Goal: Task Accomplishment & Management: Use online tool/utility

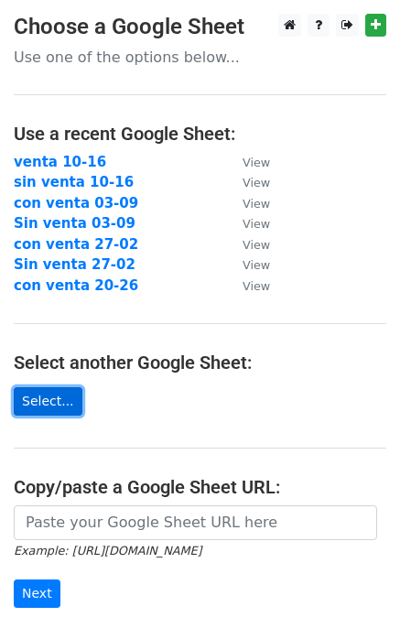
click at [59, 403] on link "Select..." at bounding box center [48, 401] width 69 height 28
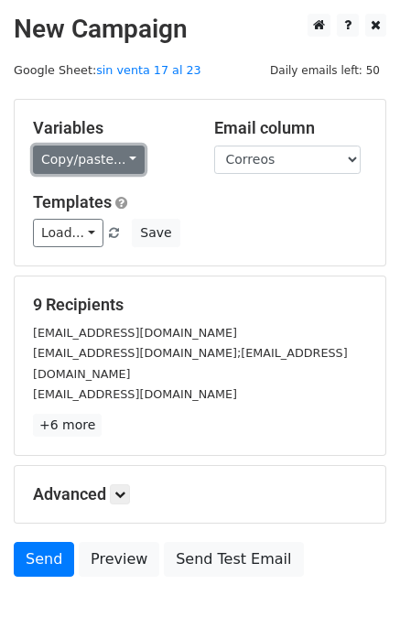
click at [102, 147] on link "Copy/paste..." at bounding box center [89, 159] width 112 height 28
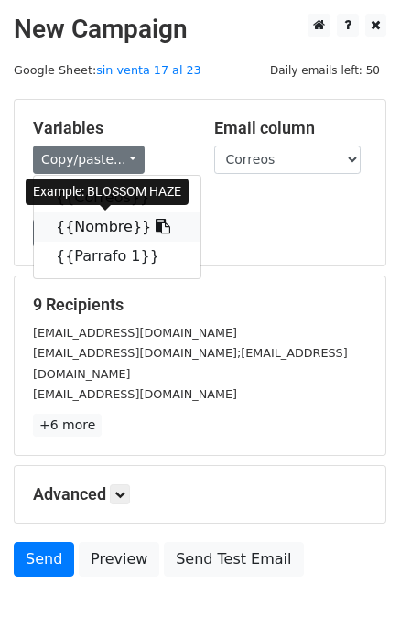
click at [110, 231] on link "{{Nombre}}" at bounding box center [117, 226] width 167 height 29
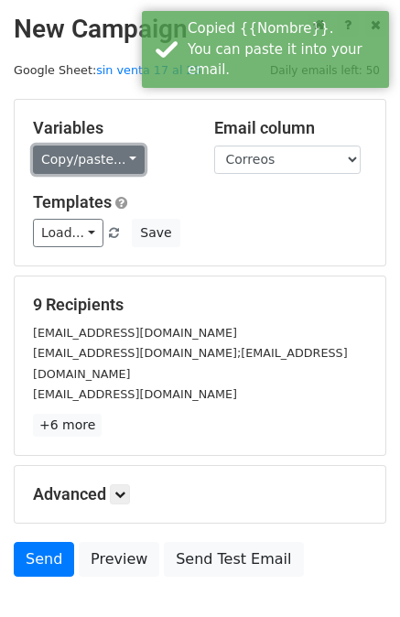
click at [78, 151] on link "Copy/paste..." at bounding box center [89, 159] width 112 height 28
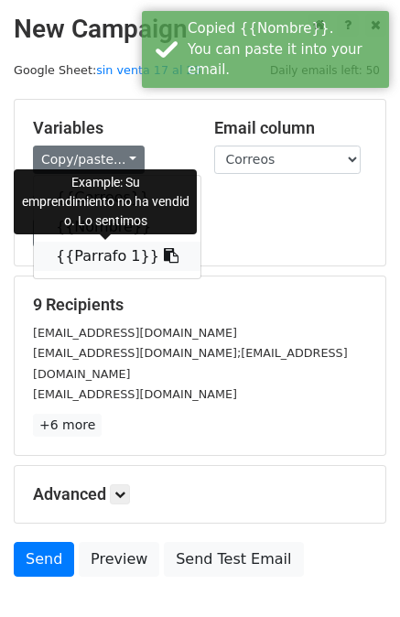
click at [97, 255] on link "{{Parrafo 1}}" at bounding box center [117, 256] width 167 height 29
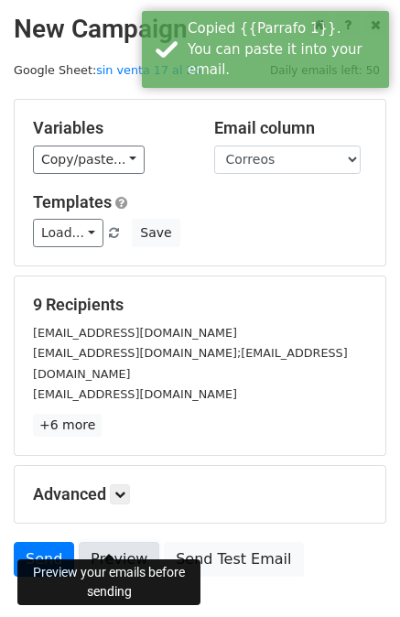
click at [115, 542] on link "Preview" at bounding box center [119, 559] width 81 height 35
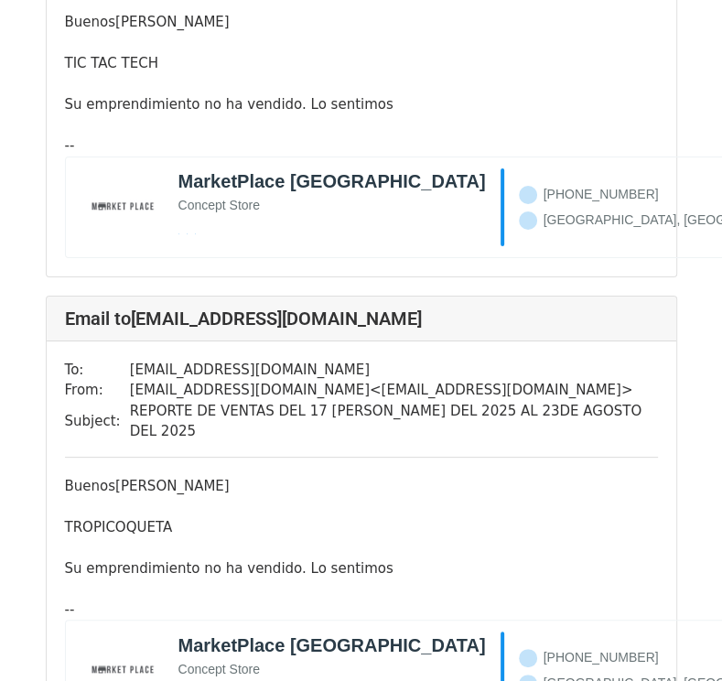
scroll to position [3565, 0]
